Goal: Task Accomplishment & Management: Use online tool/utility

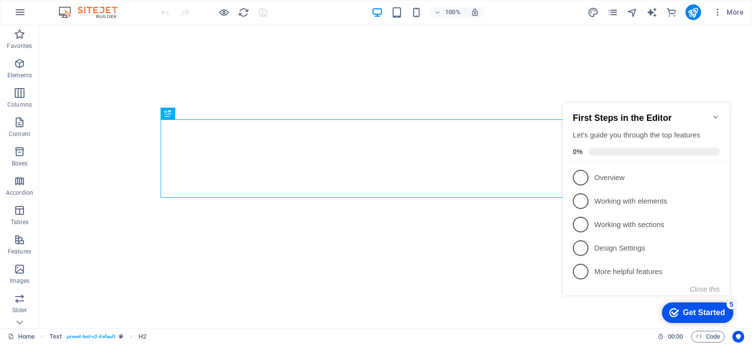
click at [718, 113] on icon "Minimize checklist" at bounding box center [716, 117] width 8 height 8
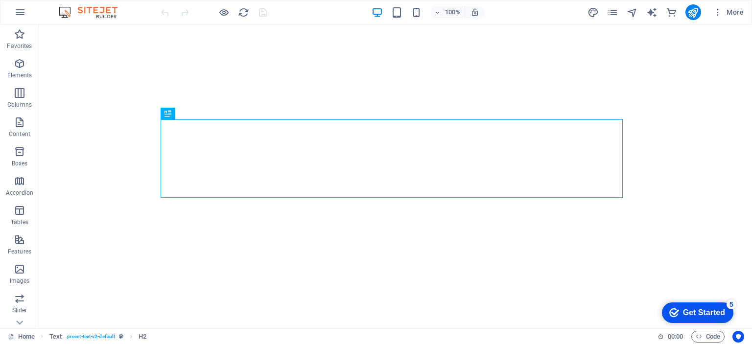
drag, startPoint x: 722, startPoint y: 311, endPoint x: 817, endPoint y: 519, distance: 229.3
click at [722, 310] on div "Get Started" at bounding box center [704, 313] width 42 height 9
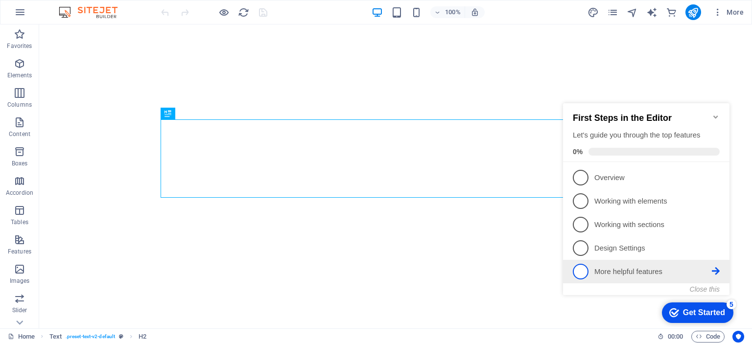
click at [631, 268] on p "More helpful features - incomplete" at bounding box center [654, 272] width 118 height 10
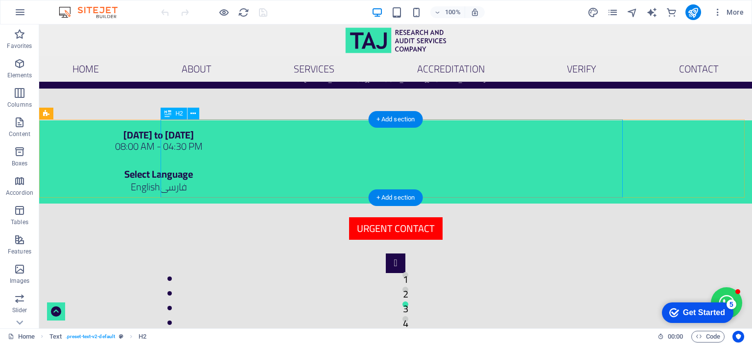
scroll to position [259, 0]
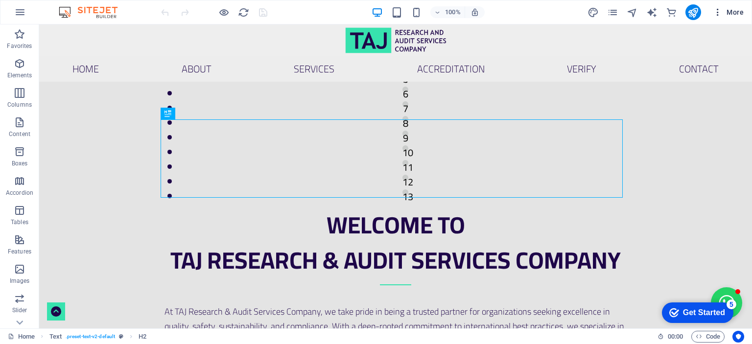
click at [721, 12] on icon "button" at bounding box center [718, 12] width 10 height 10
click at [723, 11] on icon "button" at bounding box center [718, 12] width 10 height 10
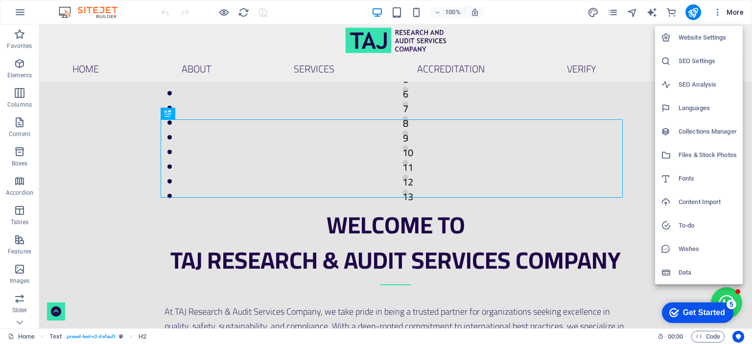
click at [614, 9] on div at bounding box center [376, 172] width 752 height 344
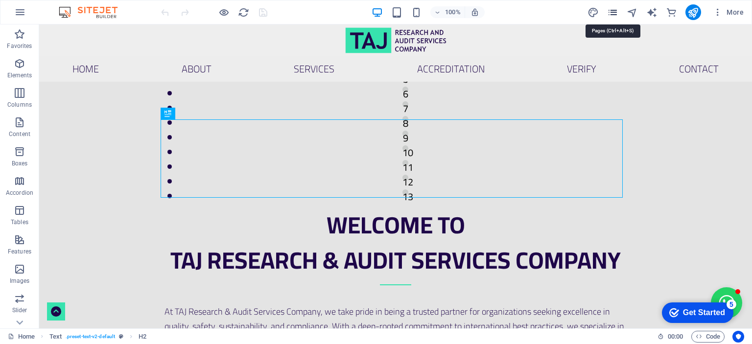
click at [615, 12] on icon "pages" at bounding box center [612, 12] width 11 height 11
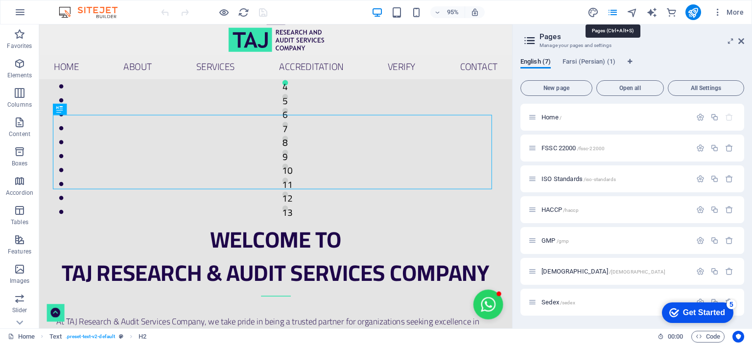
scroll to position [285, 0]
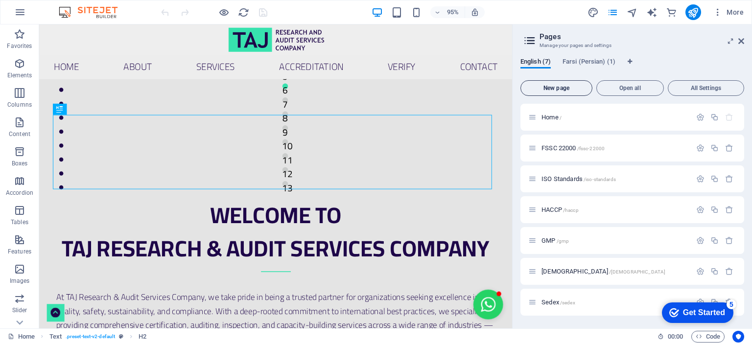
click at [568, 86] on span "New page" at bounding box center [556, 88] width 63 height 6
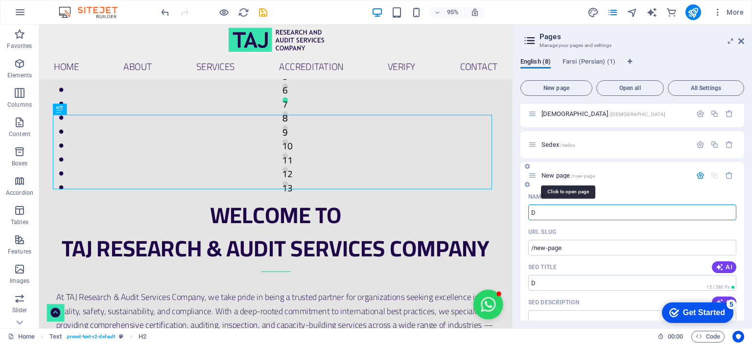
type input "D"
type input "/d"
type input "Data"
type input "/data"
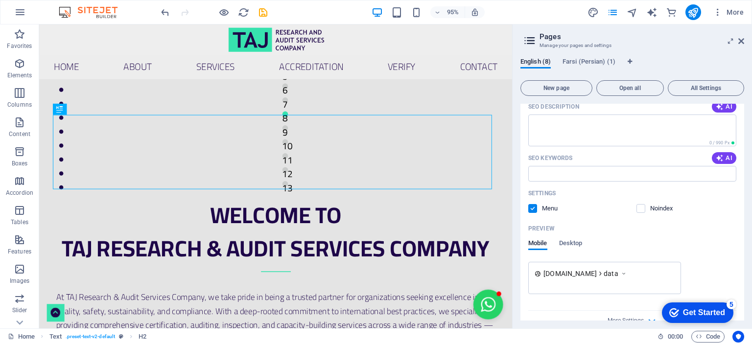
scroll to position [371, 0]
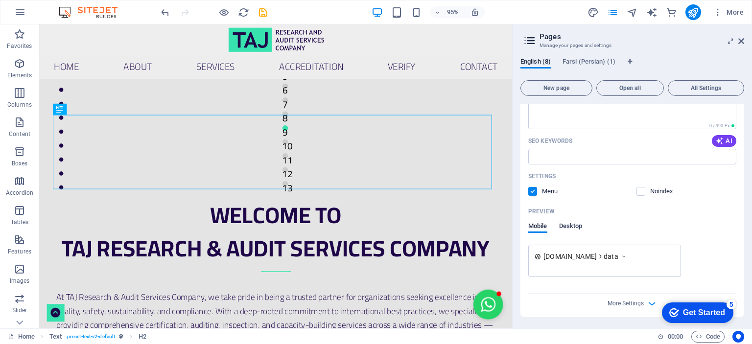
type input "Data"
click at [572, 226] on span "Desktop" at bounding box center [571, 227] width 24 height 14
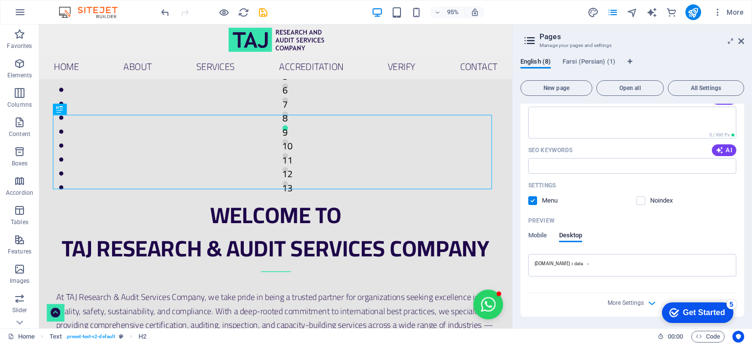
scroll to position [361, 0]
click at [538, 227] on div "Preview" at bounding box center [632, 222] width 208 height 16
click at [721, 309] on div "Get Started" at bounding box center [704, 313] width 42 height 9
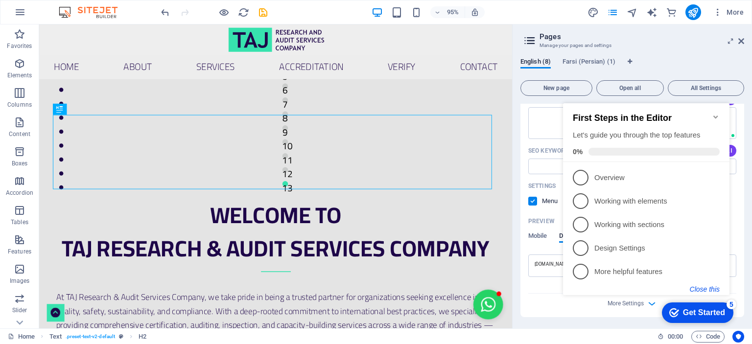
click at [702, 287] on button "Close this" at bounding box center [705, 290] width 30 height 8
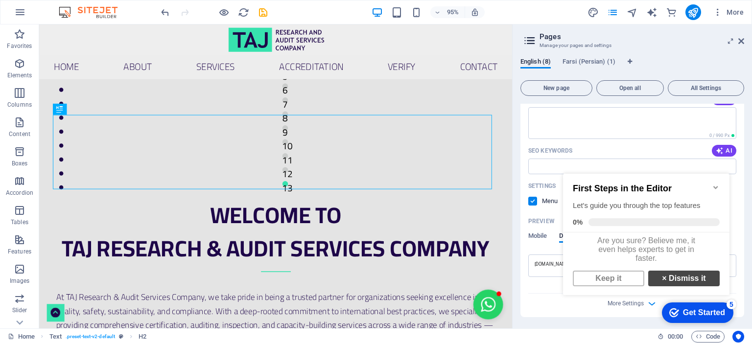
click at [700, 285] on link "× Dismiss it" at bounding box center [684, 279] width 72 height 16
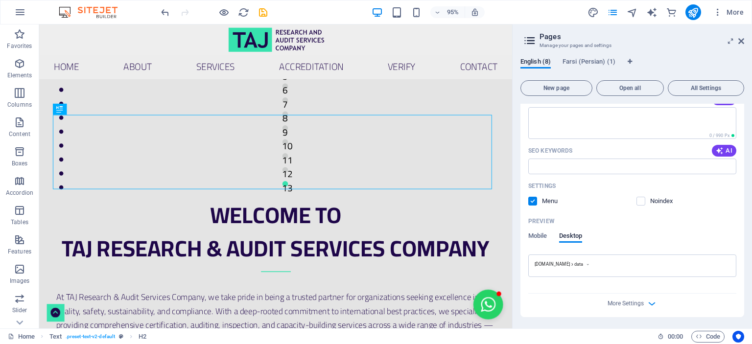
click at [643, 301] on div "More Settings" at bounding box center [632, 302] width 208 height 16
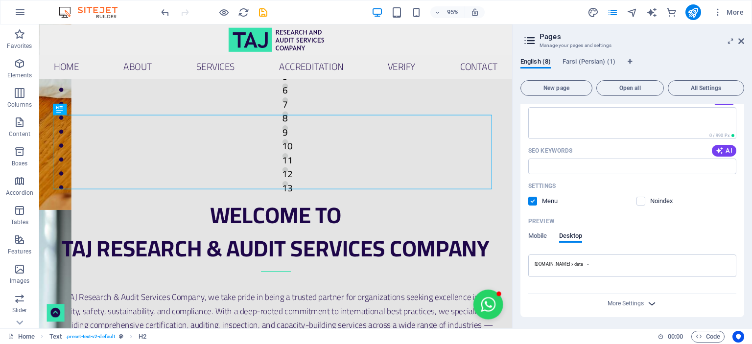
click at [655, 302] on icon "button" at bounding box center [651, 303] width 11 height 11
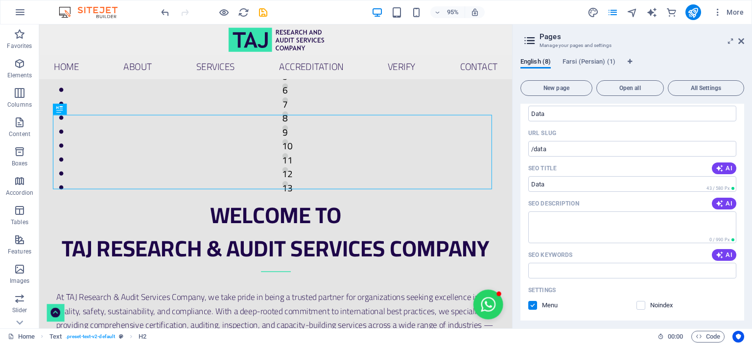
scroll to position [110, 0]
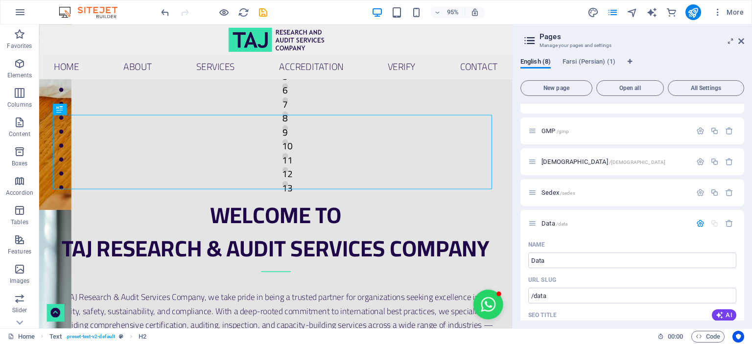
click at [696, 224] on icon "button" at bounding box center [700, 223] width 8 height 8
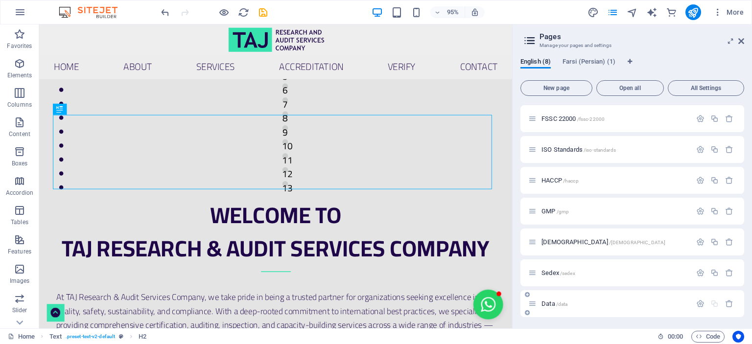
click at [563, 304] on span "/data" at bounding box center [562, 304] width 12 height 5
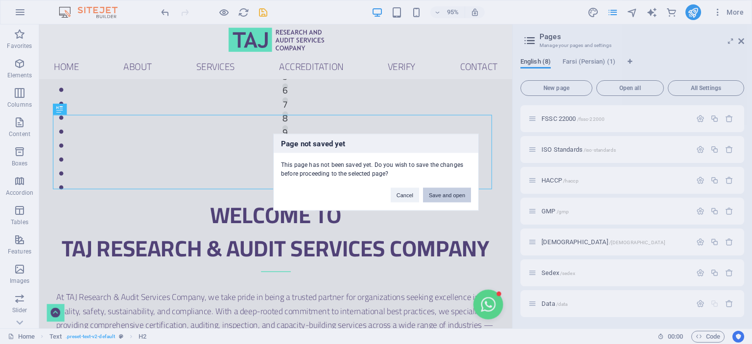
click at [450, 197] on button "Save and open" at bounding box center [447, 195] width 48 height 15
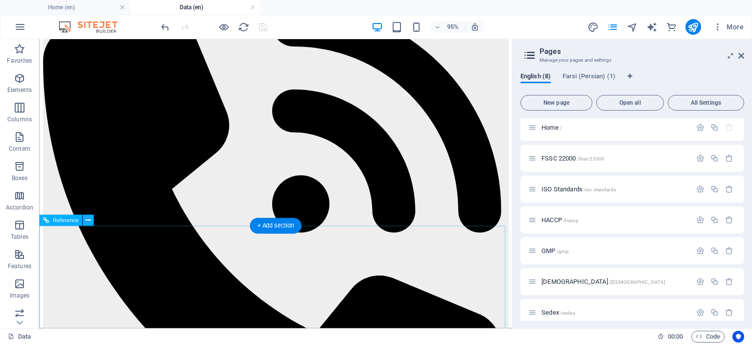
scroll to position [145, 0]
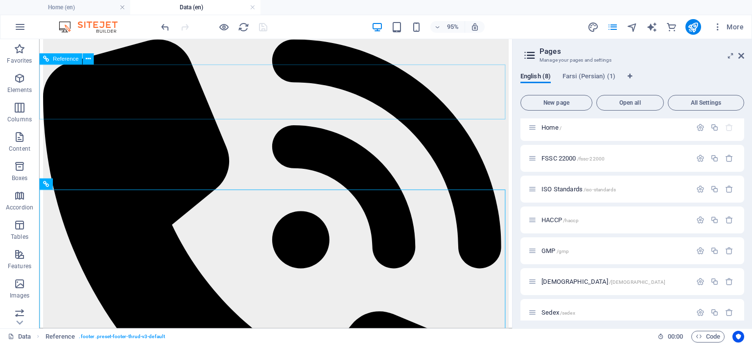
scroll to position [0, 0]
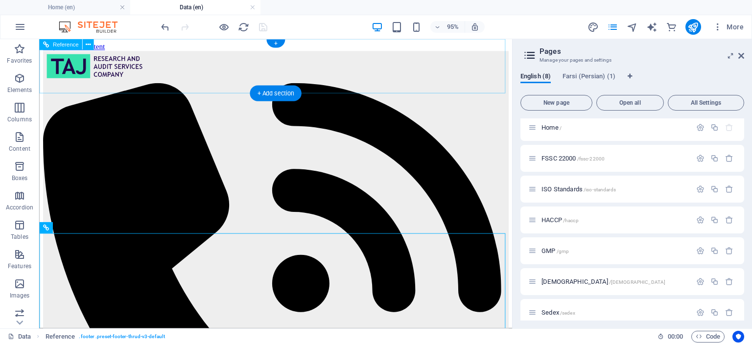
click at [226, 68] on div "Home About Services ACCREDITATION VERIFY Contact" at bounding box center [288, 341] width 490 height 579
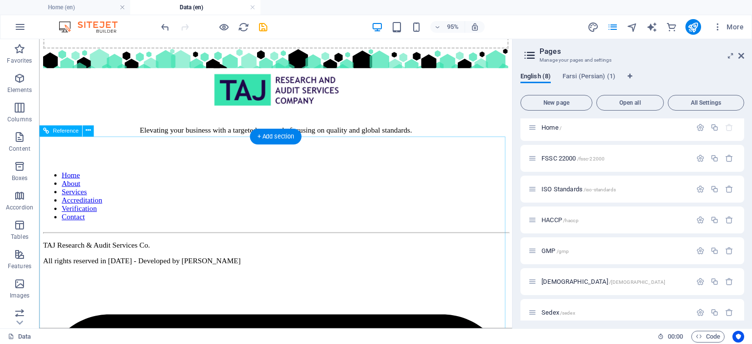
scroll to position [87, 0]
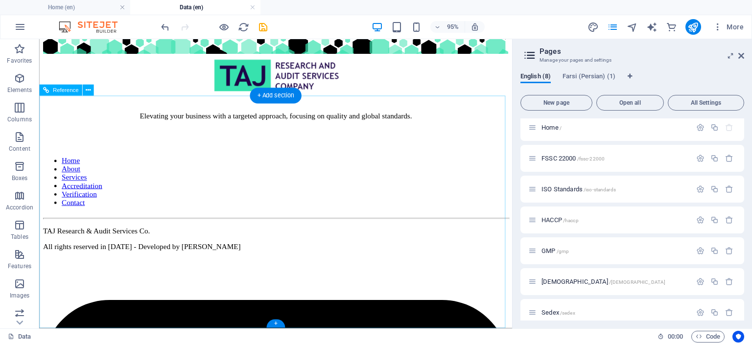
click at [326, 228] on div at bounding box center [288, 228] width 490 height 1
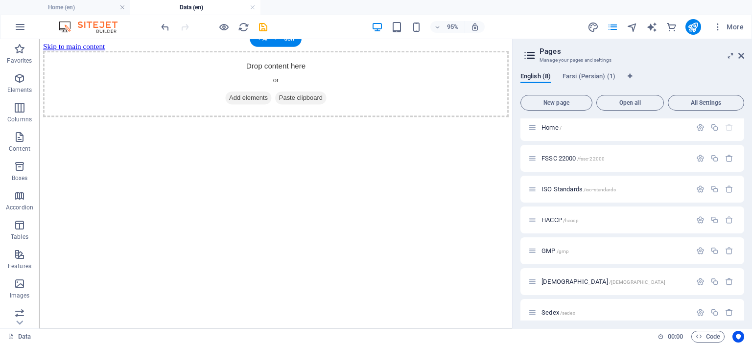
scroll to position [0, 0]
click at [18, 109] on icon "button" at bounding box center [20, 108] width 12 height 12
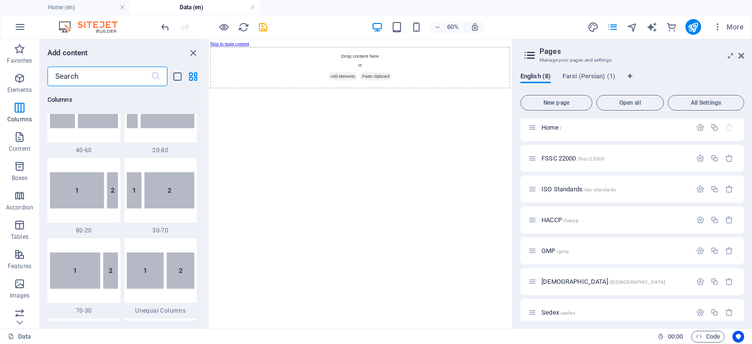
scroll to position [779, 0]
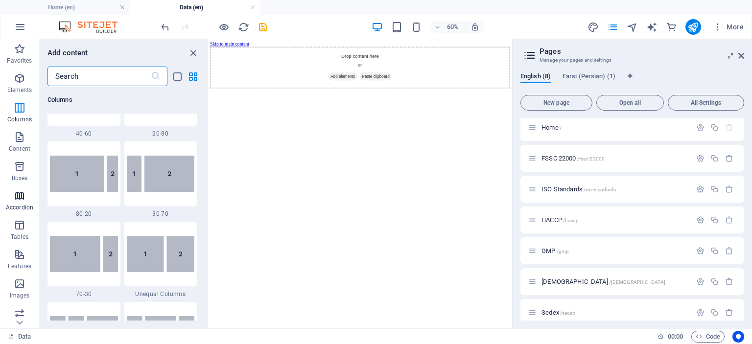
click at [18, 199] on icon "button" at bounding box center [20, 196] width 12 height 12
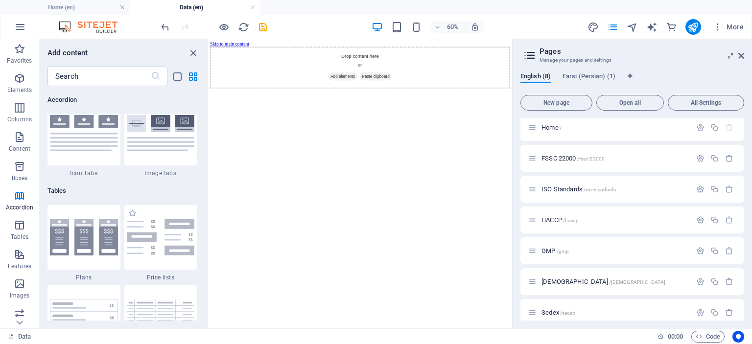
scroll to position [3323, 0]
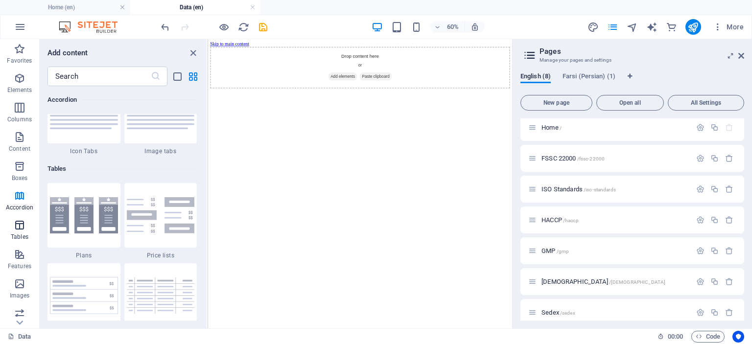
click at [25, 227] on icon "button" at bounding box center [20, 225] width 12 height 12
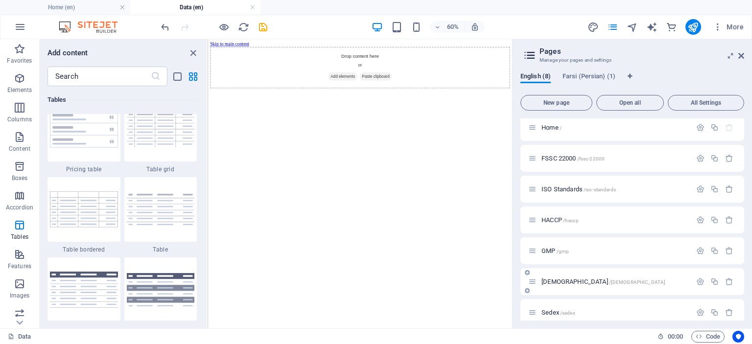
scroll to position [44, 0]
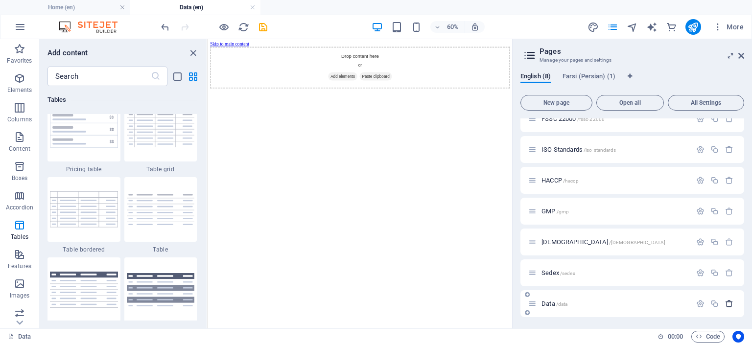
click at [729, 302] on icon "button" at bounding box center [729, 304] width 8 height 8
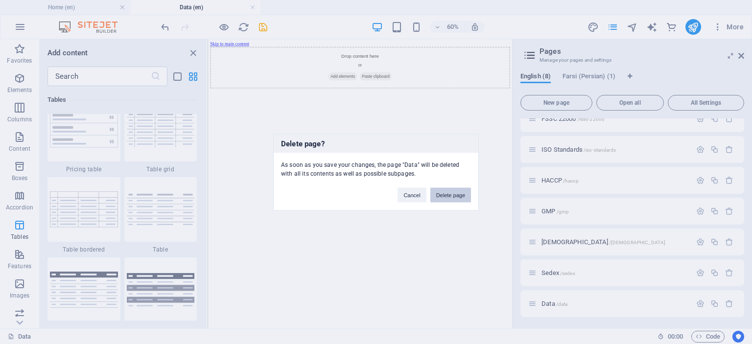
click at [464, 193] on button "Delete page" at bounding box center [450, 195] width 41 height 15
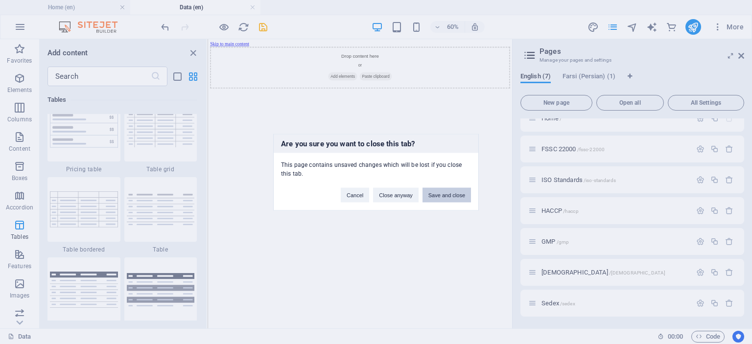
scroll to position [13, 0]
click at [453, 194] on button "Save and close" at bounding box center [447, 195] width 48 height 15
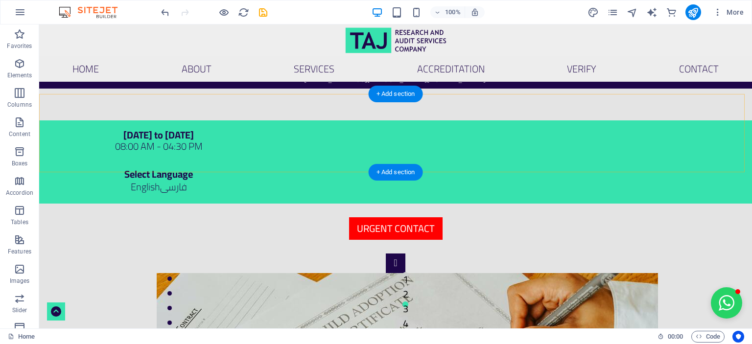
scroll to position [285, 0]
